Goal: Task Accomplishment & Management: Use online tool/utility

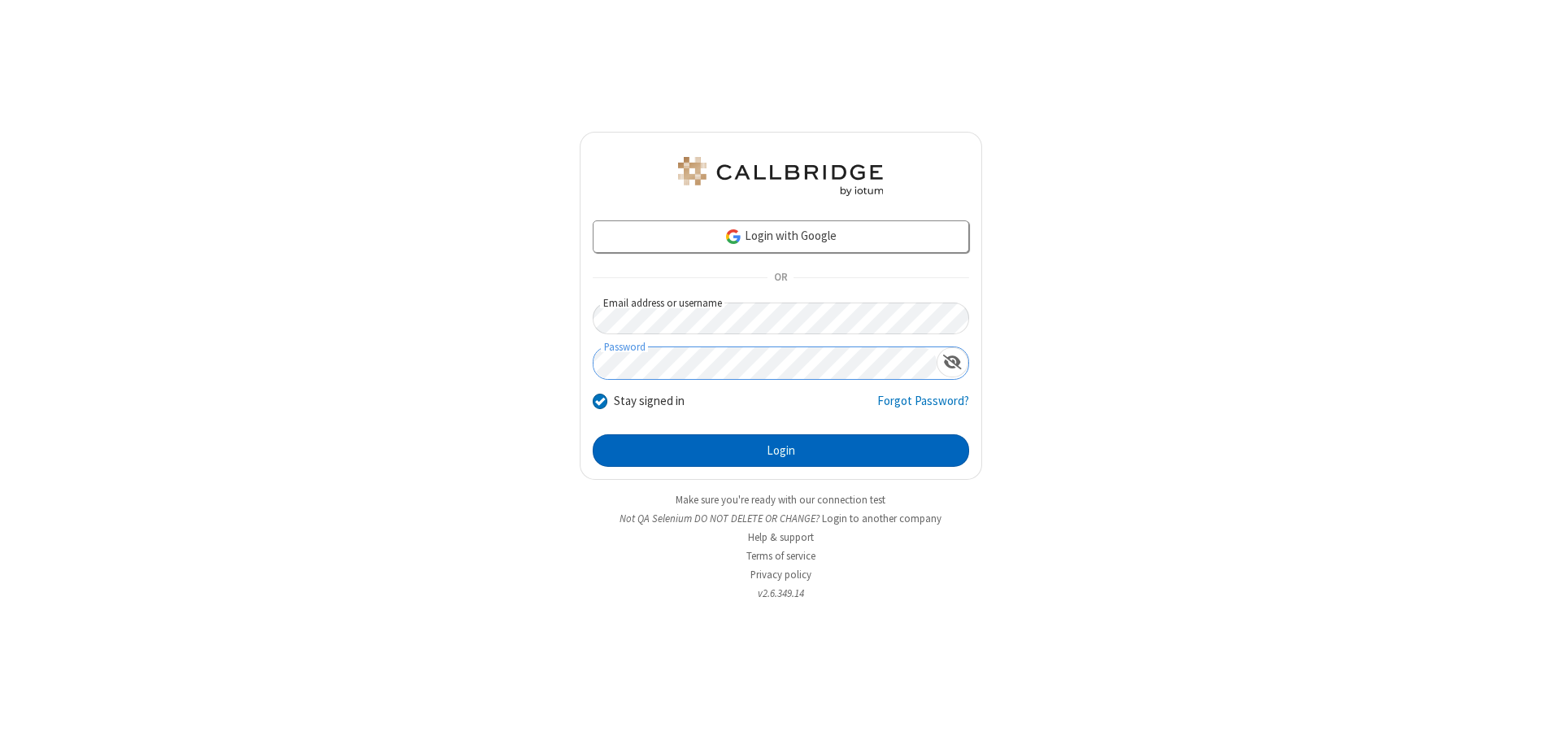
click at [781, 450] on button "Login" at bounding box center [781, 450] width 376 height 33
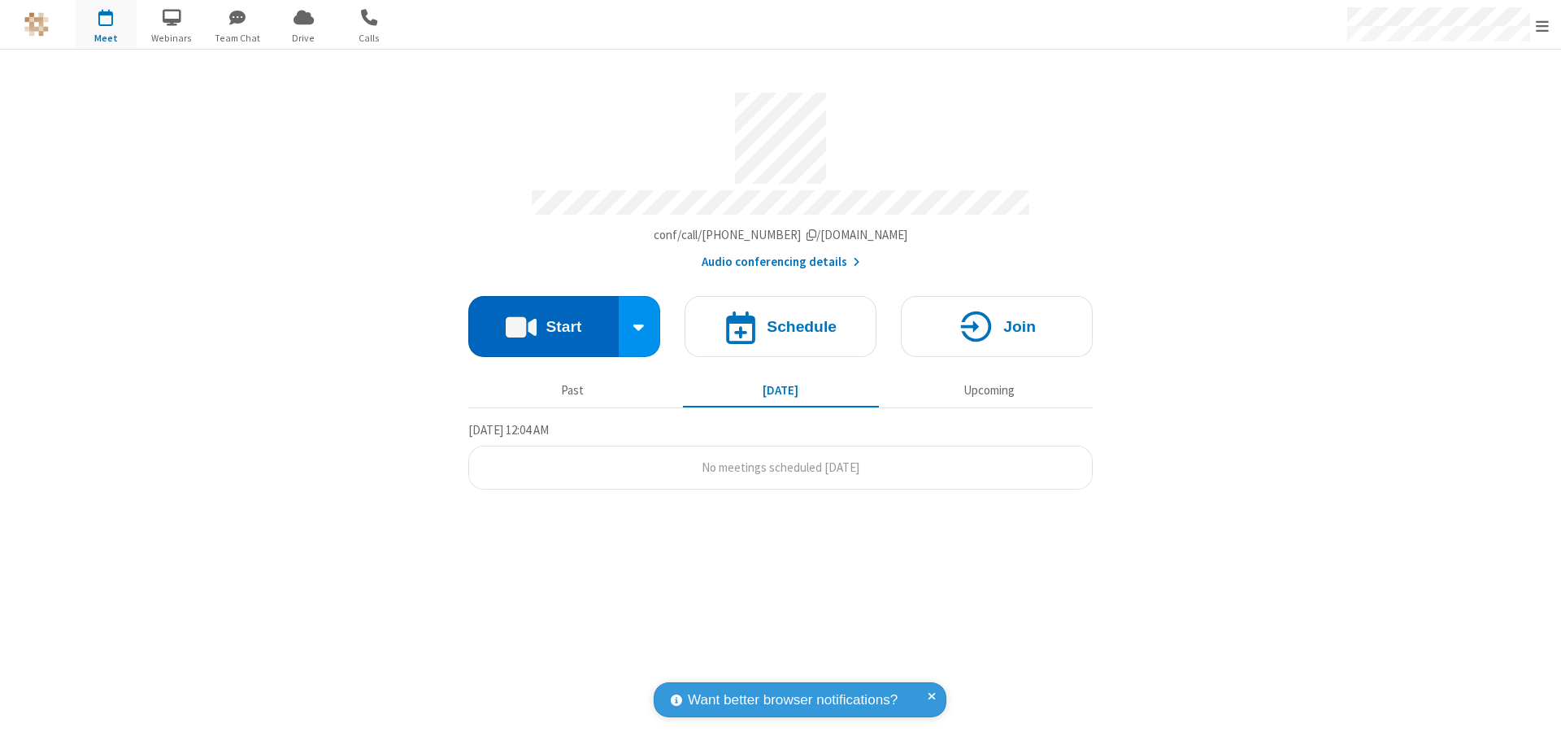
click at [543, 319] on button "Start" at bounding box center [543, 326] width 150 height 61
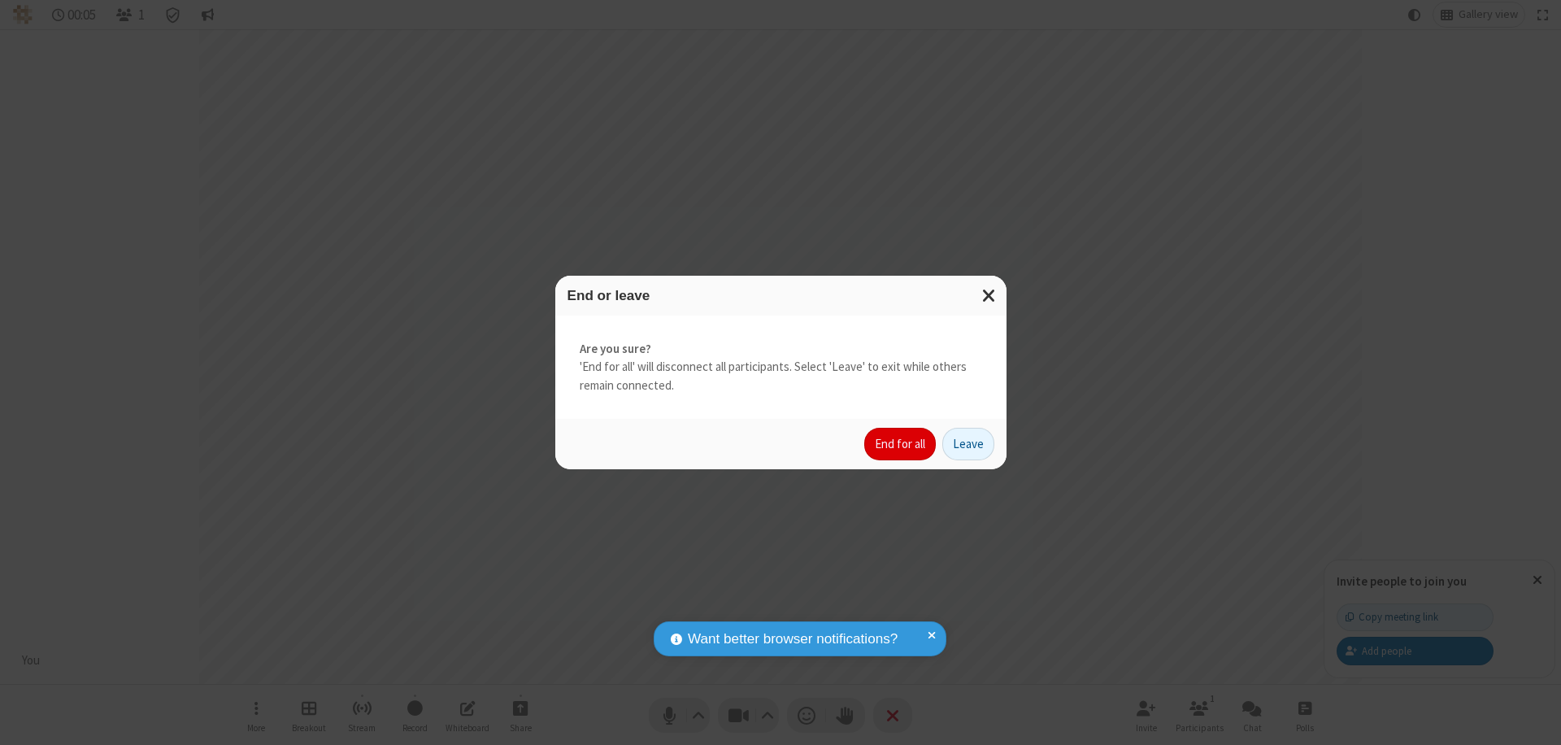
click at [901, 444] on button "End for all" at bounding box center [900, 444] width 72 height 33
